Goal: Task Accomplishment & Management: Manage account settings

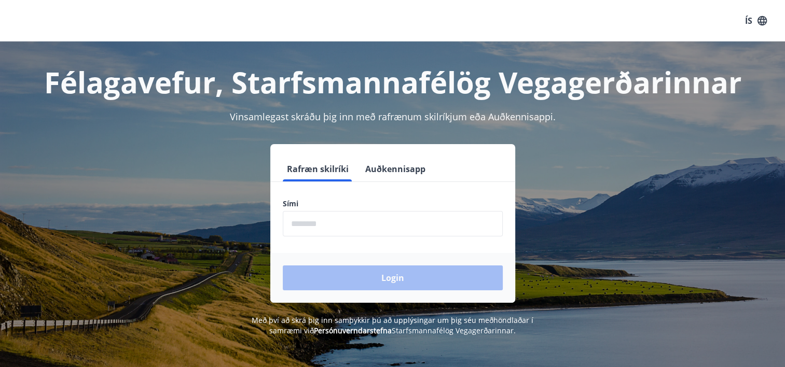
click at [350, 223] on input "phone" at bounding box center [393, 223] width 220 height 25
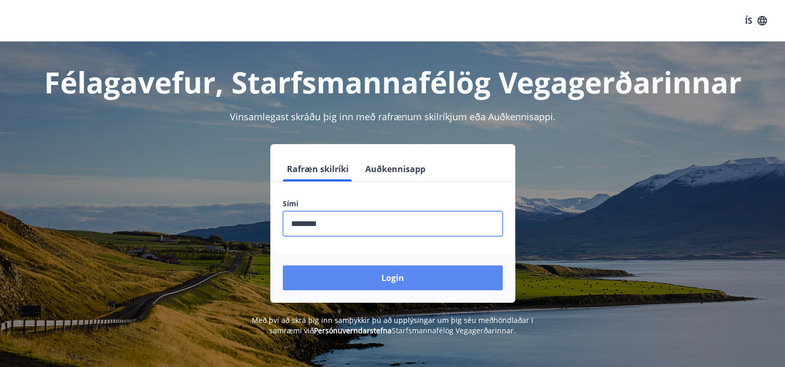
click at [419, 275] on button "Login" at bounding box center [393, 278] width 220 height 25
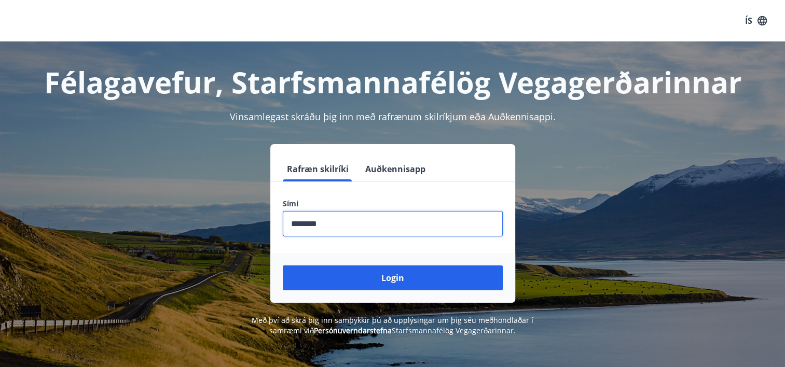
drag, startPoint x: 366, startPoint y: 223, endPoint x: 186, endPoint y: 223, distance: 180.0
click at [186, 223] on div "Rafræn skilríki Auðkennisapp Sími ​ Login" at bounding box center [393, 223] width 722 height 159
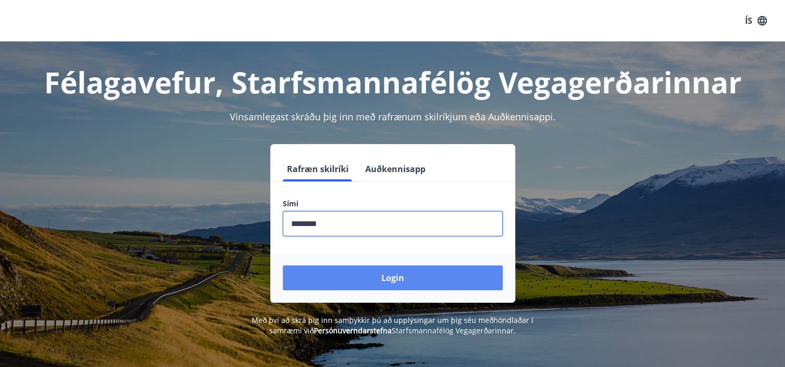
type input "********"
click at [428, 282] on button "Login" at bounding box center [393, 278] width 220 height 25
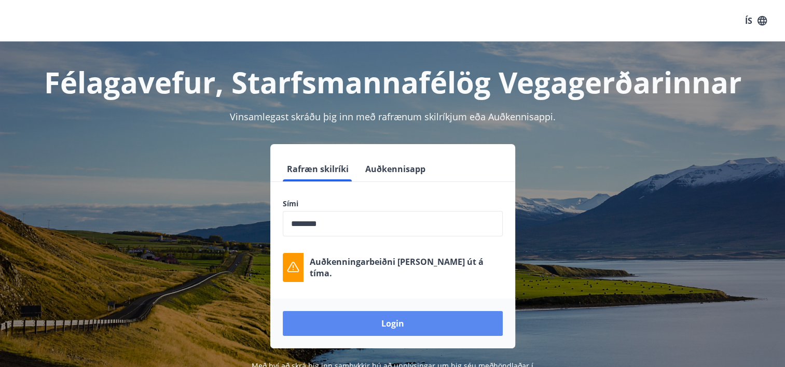
click at [410, 321] on button "Login" at bounding box center [393, 323] width 220 height 25
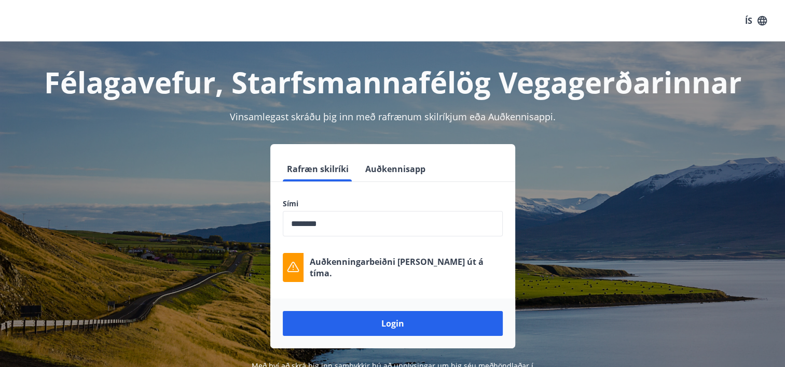
click at [400, 172] on button "Auðkennisapp" at bounding box center [395, 169] width 68 height 25
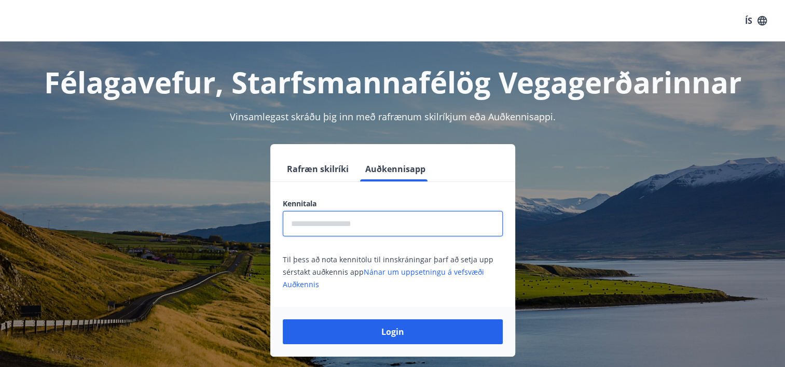
click at [401, 222] on input "text" at bounding box center [393, 223] width 220 height 25
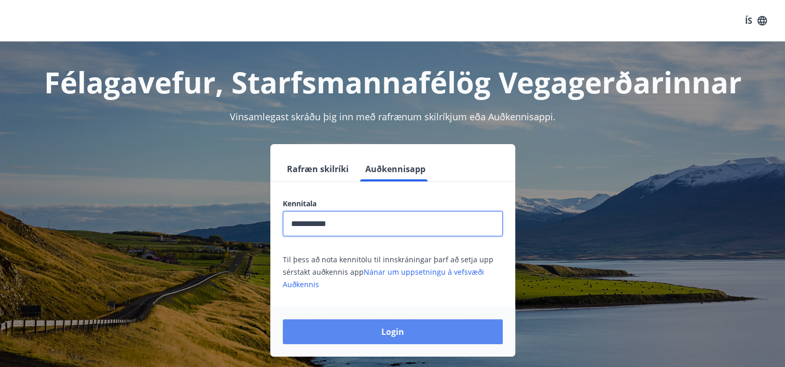
type input "**********"
click at [360, 330] on button "Login" at bounding box center [393, 332] width 220 height 25
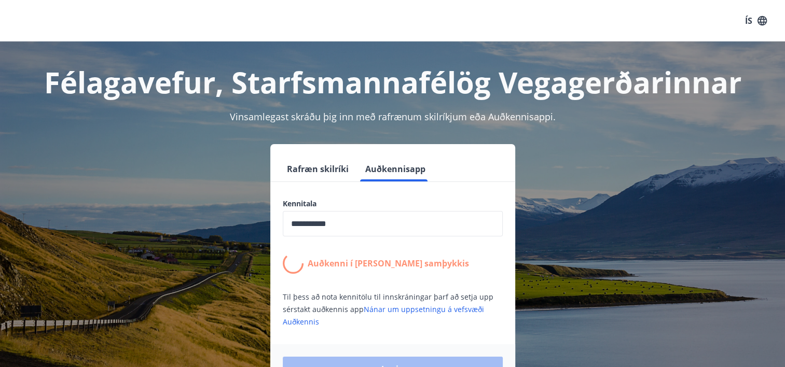
scroll to position [52, 0]
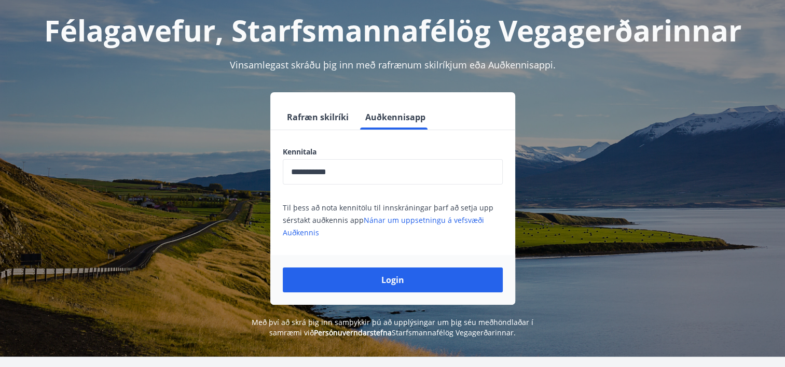
click at [371, 277] on button "Login" at bounding box center [393, 280] width 220 height 25
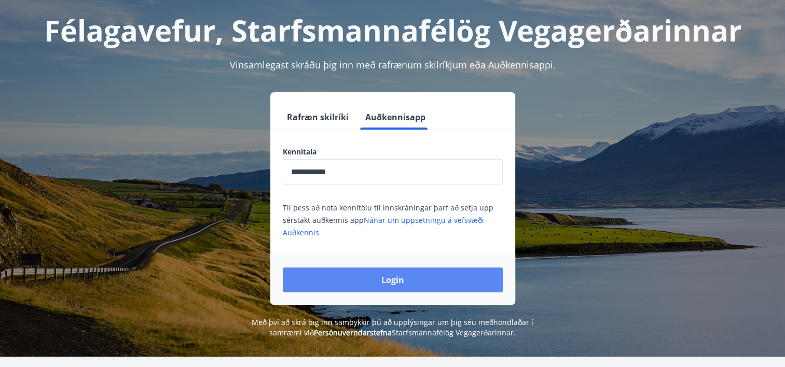
click at [374, 274] on button "Login" at bounding box center [393, 280] width 220 height 25
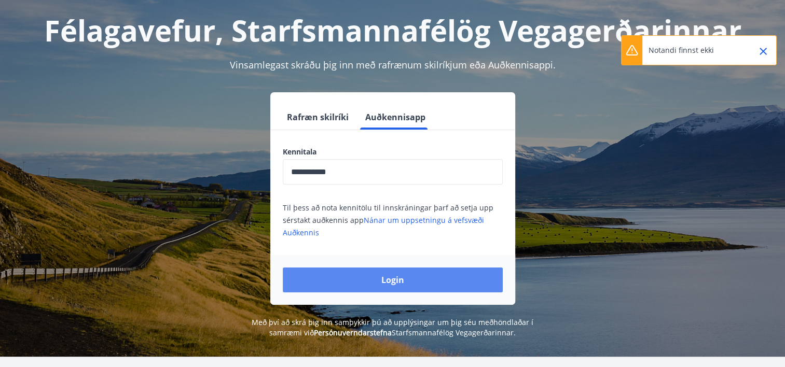
click at [403, 278] on button "Login" at bounding box center [393, 280] width 220 height 25
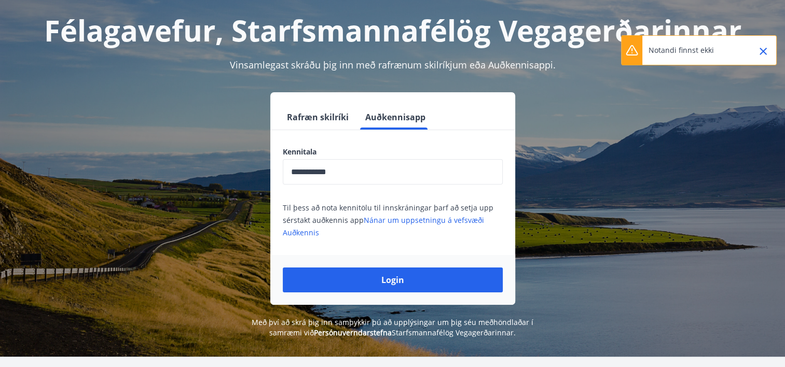
click at [759, 82] on div "**********" at bounding box center [392, 164] width 747 height 349
click at [761, 52] on icon "Close" at bounding box center [763, 51] width 7 height 7
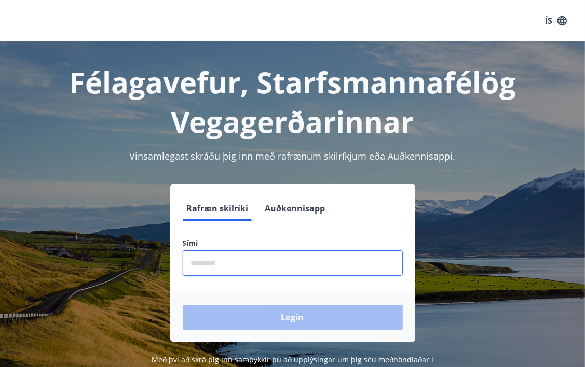
click at [311, 257] on input "phone" at bounding box center [293, 263] width 220 height 25
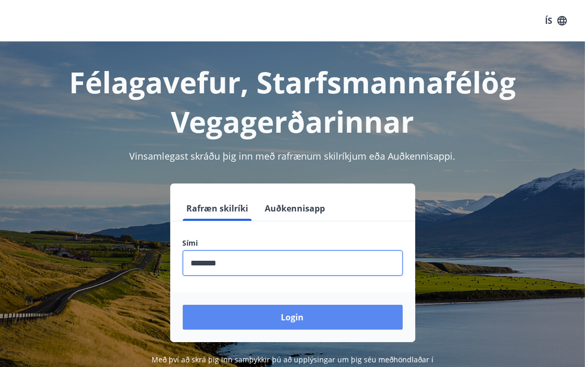
type input "********"
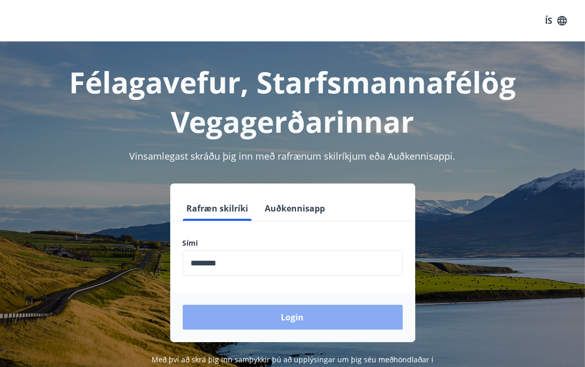
click at [266, 326] on button "Login" at bounding box center [293, 317] width 220 height 25
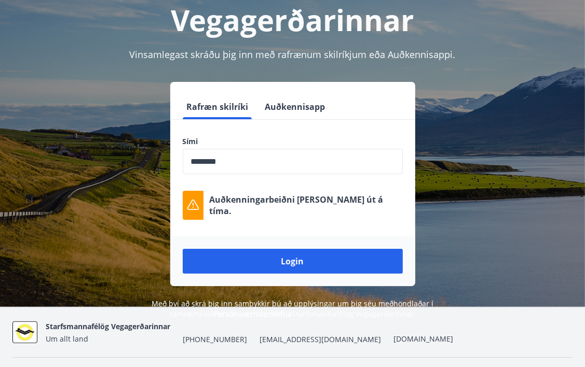
scroll to position [104, 0]
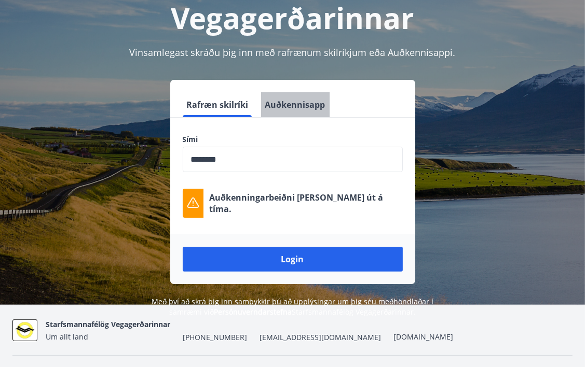
click at [297, 105] on button "Auðkennisapp" at bounding box center [295, 104] width 68 height 25
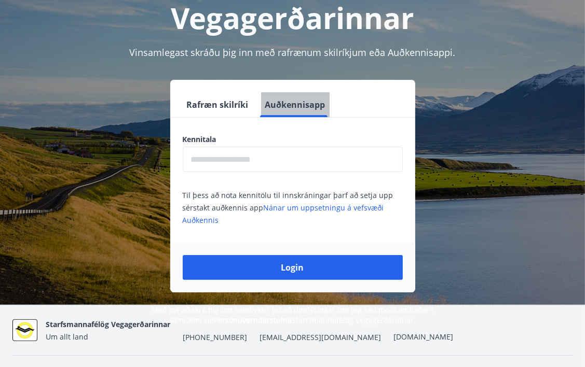
click at [310, 106] on button "Auðkennisapp" at bounding box center [295, 104] width 68 height 25
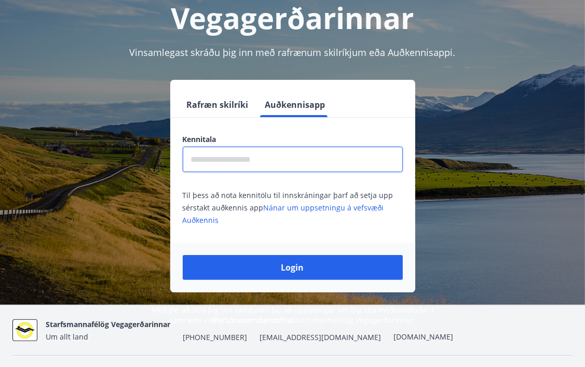
click at [293, 155] on input "text" at bounding box center [293, 159] width 220 height 25
type input "**********"
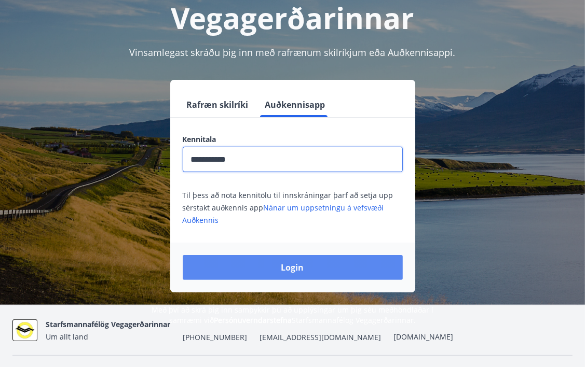
click at [295, 272] on button "Login" at bounding box center [293, 267] width 220 height 25
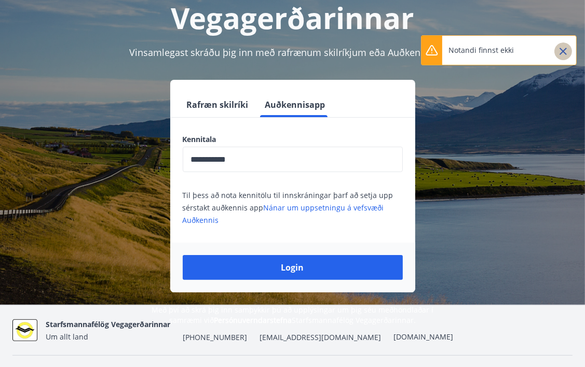
click at [563, 51] on icon "Close" at bounding box center [562, 51] width 7 height 7
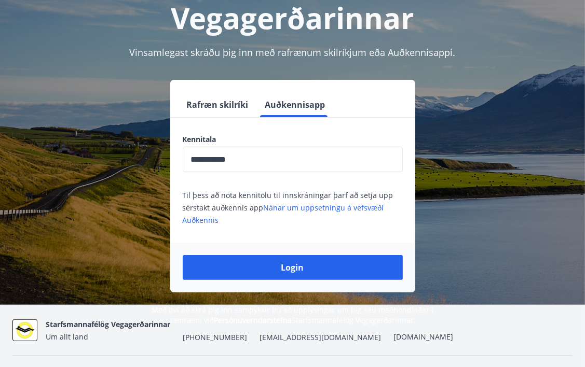
click at [203, 108] on button "Rafræn skilríki" at bounding box center [218, 104] width 70 height 25
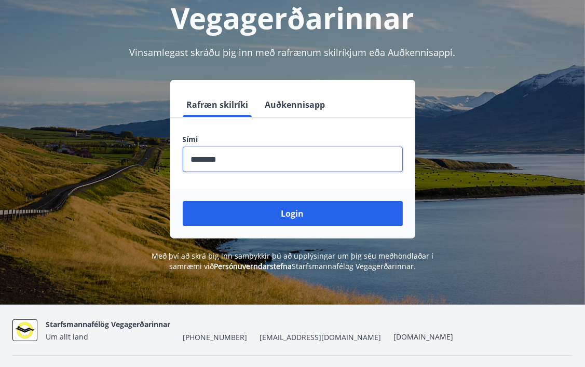
click at [260, 158] on input "phone" at bounding box center [293, 159] width 220 height 25
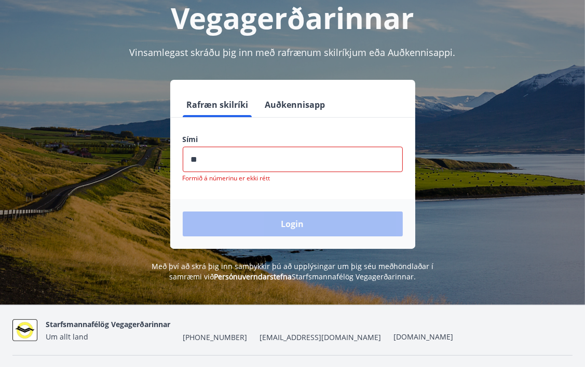
type input "*"
type input "********"
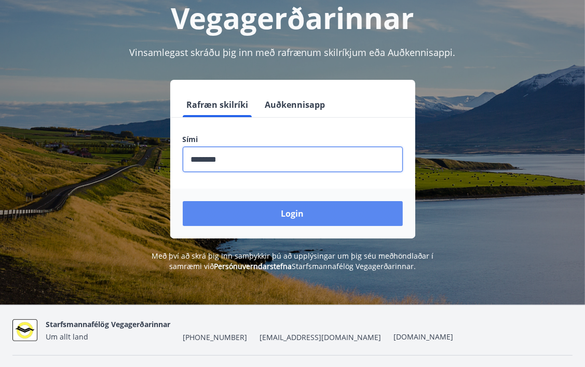
click at [287, 220] on button "Login" at bounding box center [293, 213] width 220 height 25
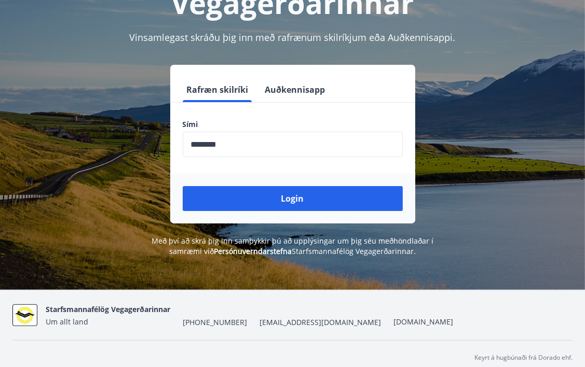
scroll to position [127, 0]
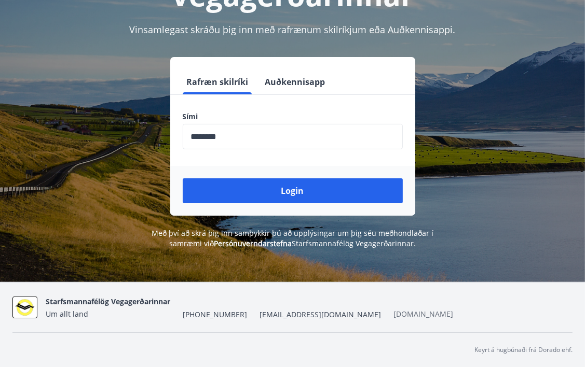
click at [393, 314] on link "[DOMAIN_NAME]" at bounding box center [423, 314] width 60 height 10
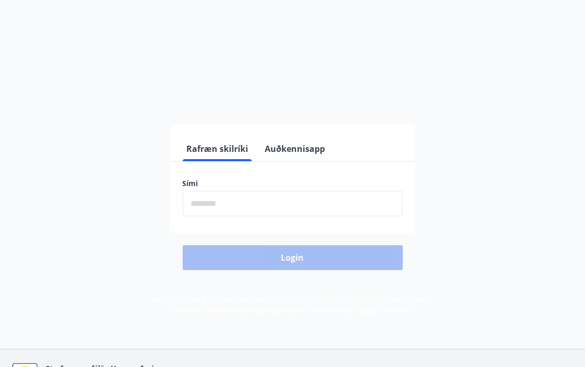
scroll to position [127, 0]
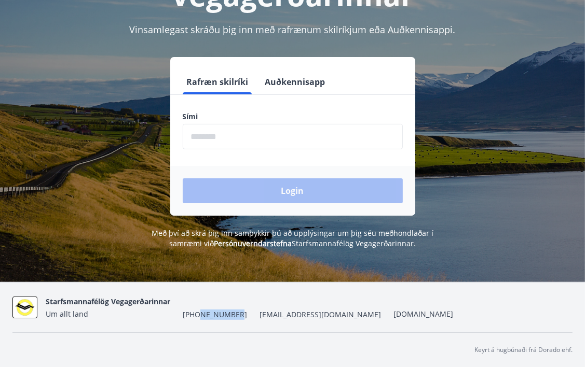
drag, startPoint x: 238, startPoint y: 313, endPoint x: 202, endPoint y: 312, distance: 35.3
click at [202, 312] on div "Starfsmannafélög Vegagerðarinnar Um allt land +354 522-1000 sveg@frimann.is veg…" at bounding box center [249, 307] width 407 height 25
drag, startPoint x: 202, startPoint y: 312, endPoint x: 213, endPoint y: 322, distance: 14.7
click at [213, 322] on div "Starfsmannafélög Vegagerðarinnar Um allt land +354 522-1000 sveg@frimann.is veg…" at bounding box center [292, 308] width 560 height 50
click at [283, 313] on span "[EMAIL_ADDRESS][DOMAIN_NAME]" at bounding box center [319, 315] width 121 height 10
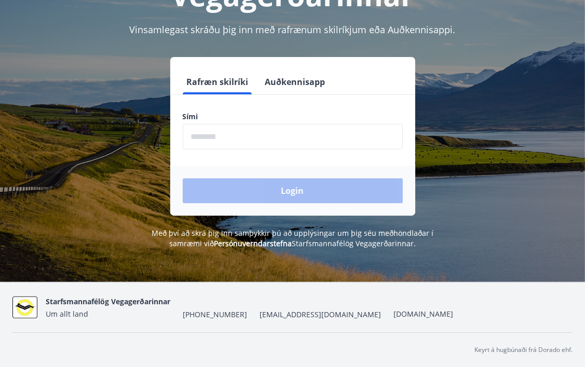
click at [419, 346] on nav "Keyrt á hugbúnaði frá Dorado ehf." at bounding box center [292, 350] width 560 height 9
drag, startPoint x: 236, startPoint y: 312, endPoint x: 205, endPoint y: 315, distance: 30.8
click at [205, 315] on div "Starfsmannafélög Vegagerðarinnar Um allt land +354 522-1000 sveg@frimann.is veg…" at bounding box center [249, 307] width 407 height 25
drag, startPoint x: 205, startPoint y: 315, endPoint x: 243, endPoint y: 328, distance: 39.4
click at [243, 328] on div "Starfsmannafélög Vegagerðarinnar Um allt land +354 522-1000 sveg@frimann.is veg…" at bounding box center [292, 308] width 560 height 50
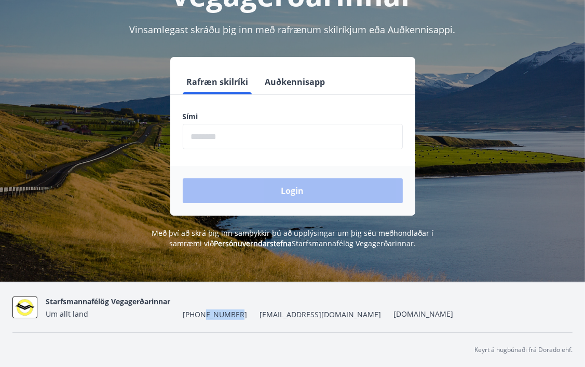
click at [205, 313] on div "Starfsmannafélög Vegagerðarinnar Um allt land +354 522-1000 sveg@frimann.is veg…" at bounding box center [249, 307] width 407 height 25
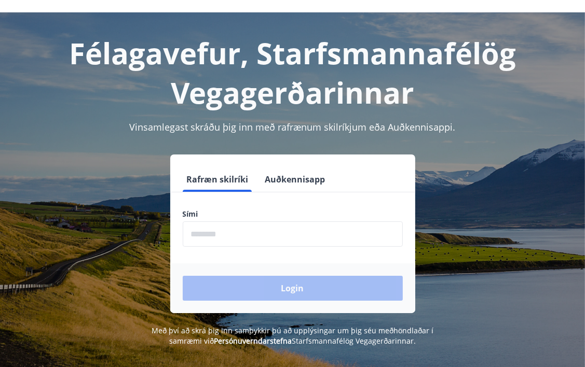
scroll to position [23, 0]
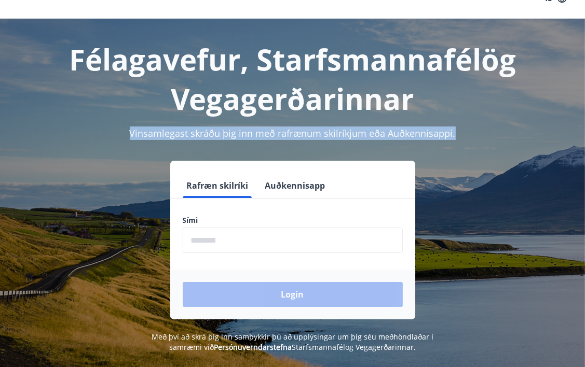
drag, startPoint x: 457, startPoint y: 133, endPoint x: 134, endPoint y: 134, distance: 323.2
click at [134, 134] on div "Vinsamlegast skráðu þig inn með rafrænum skilríkjum eða Auðkennisappi." at bounding box center [292, 133] width 560 height 13
drag, startPoint x: 134, startPoint y: 134, endPoint x: 128, endPoint y: 134, distance: 5.7
click at [128, 134] on div "Vinsamlegast skráðu þig inn með rafrænum skilríkjum eða Auðkennisappi." at bounding box center [292, 133] width 560 height 13
click at [128, 132] on div "Vinsamlegast skráðu þig inn með rafrænum skilríkjum eða Auðkennisappi." at bounding box center [292, 133] width 560 height 13
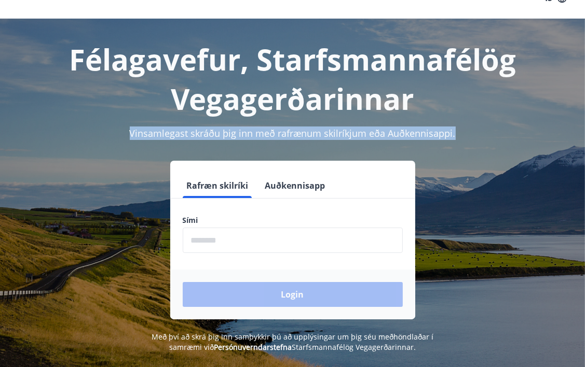
drag, startPoint x: 130, startPoint y: 131, endPoint x: 452, endPoint y: 125, distance: 322.8
click at [452, 125] on div "Félagavefur, Starfsmannafélög Vegagerðarinnar Vinsamlegast skráðu þig inn með r…" at bounding box center [292, 186] width 585 height 334
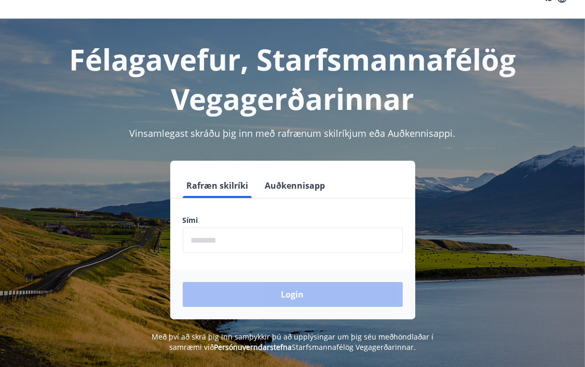
drag, startPoint x: 452, startPoint y: 125, endPoint x: 456, endPoint y: 142, distance: 17.9
click at [456, 142] on div "Félagavefur, Starfsmannafélög Vegagerðarinnar Vinsamlegast skráðu þig inn með r…" at bounding box center [292, 186] width 585 height 334
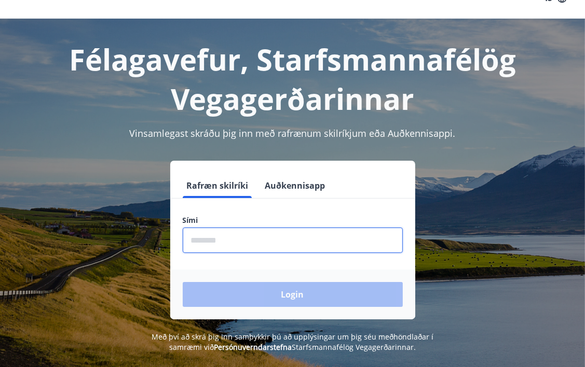
click at [237, 239] on input "phone" at bounding box center [293, 240] width 220 height 25
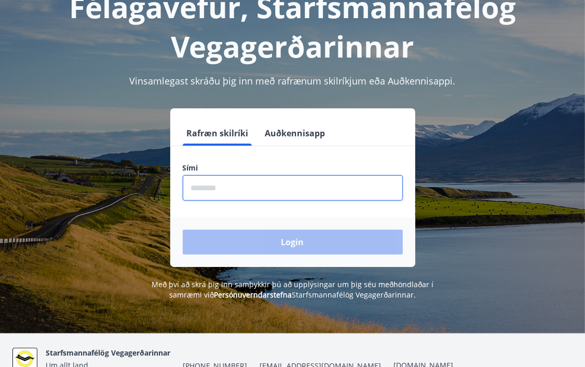
scroll to position [127, 0]
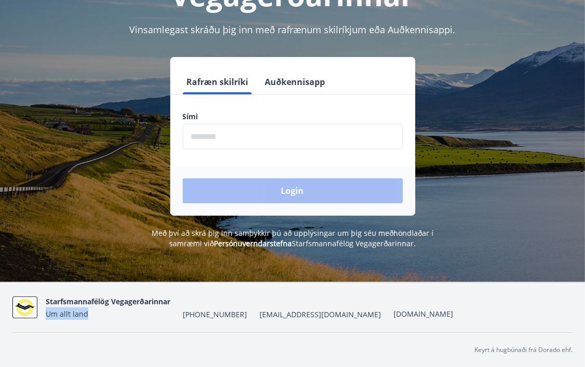
drag, startPoint x: 88, startPoint y: 311, endPoint x: 48, endPoint y: 311, distance: 40.0
click at [48, 311] on div "Starfsmannafélög Vegagerðarinnar Um allt land" at bounding box center [108, 307] width 125 height 25
click at [266, 133] on input "phone" at bounding box center [293, 136] width 220 height 25
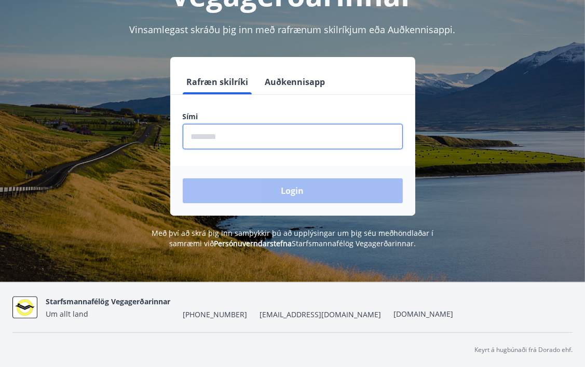
click at [246, 135] on input "phone" at bounding box center [293, 136] width 220 height 25
click at [386, 160] on form "Rafræn skilríki Auðkennisapp Sími ​ Login" at bounding box center [292, 143] width 245 height 146
click at [277, 133] on input "phone" at bounding box center [293, 136] width 220 height 25
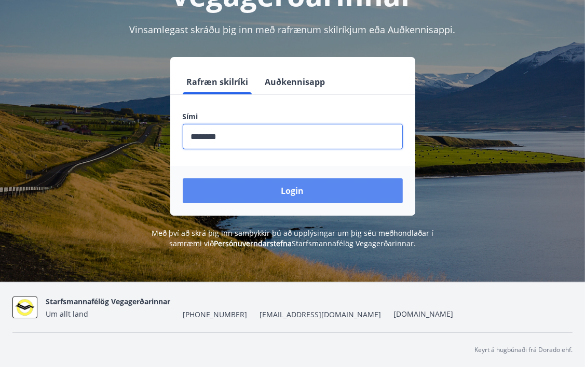
type input "********"
click at [350, 187] on button "Login" at bounding box center [293, 190] width 220 height 25
